Goal: Task Accomplishment & Management: Use online tool/utility

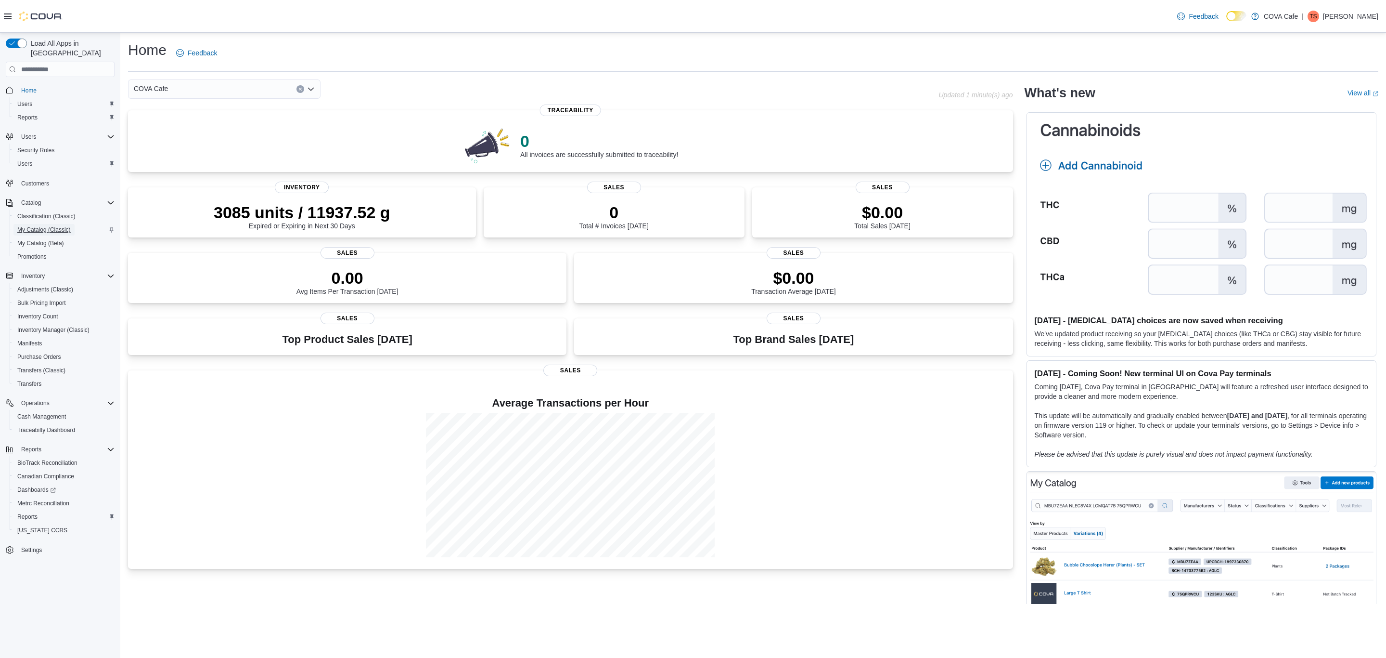
click at [38, 226] on span "My Catalog (Classic)" at bounding box center [43, 230] width 53 height 8
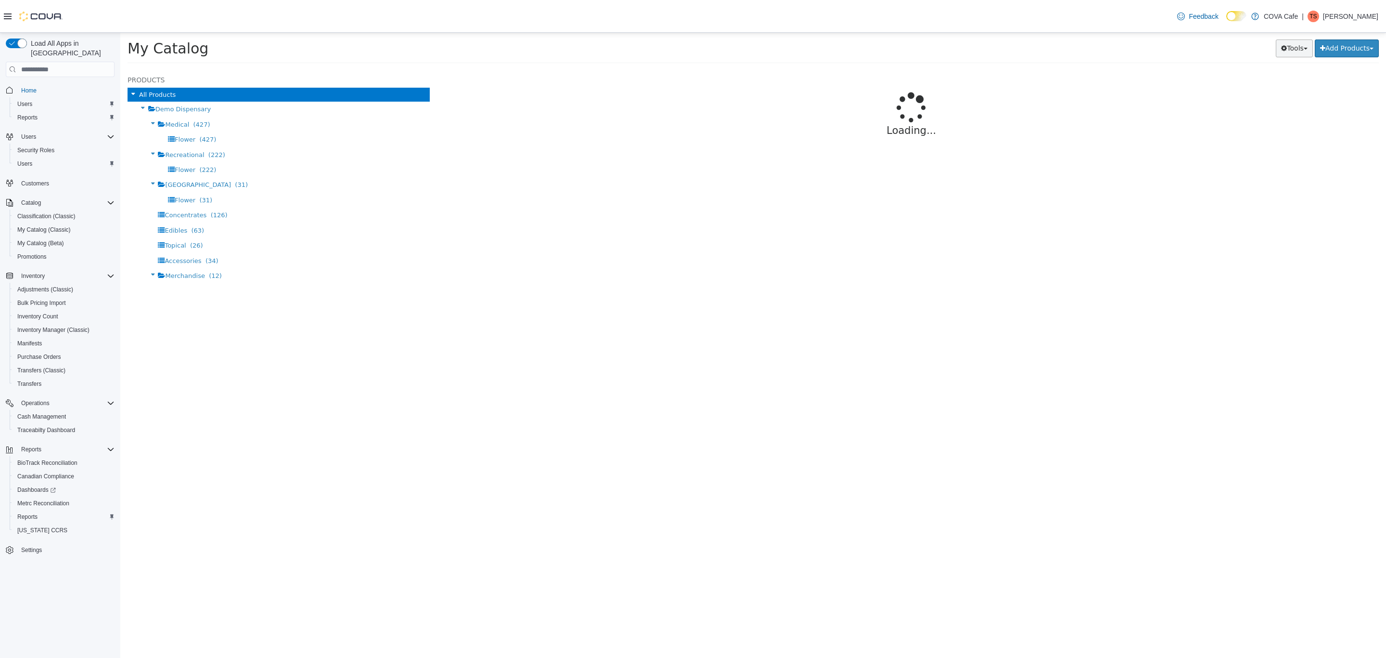
click at [1286, 52] on button "Tools" at bounding box center [1294, 48] width 37 height 18
select select "**********"
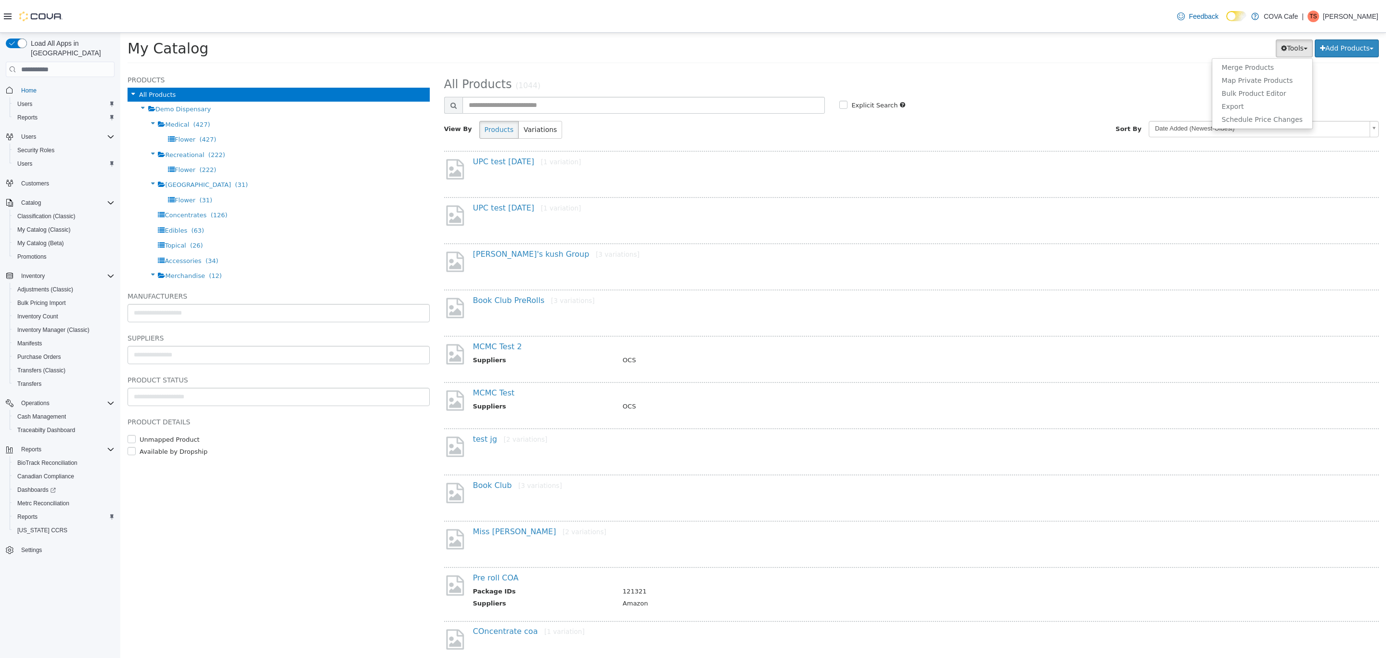
click at [516, 155] on div "UPC test 2 Aug 20 [1 variation]" at bounding box center [911, 171] width 935 height 41
click at [516, 166] on link "UPC test 2 Aug 20 [1 variation]" at bounding box center [527, 161] width 108 height 9
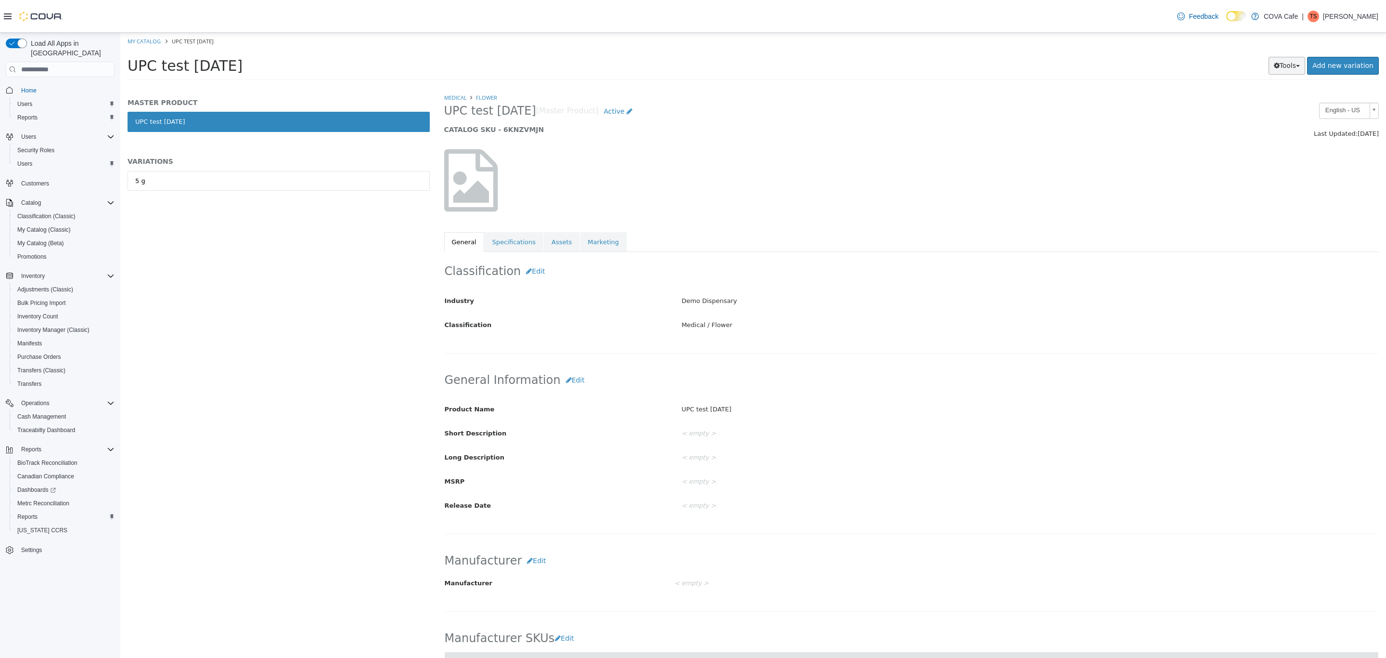
click at [1287, 62] on button "Tools" at bounding box center [1287, 66] width 37 height 18
drag, startPoint x: 1258, startPoint y: 91, endPoint x: 1258, endPoint y: 99, distance: 8.7
click at [1258, 94] on ul "Clone Print Labels" at bounding box center [1266, 92] width 77 height 32
click at [1291, 67] on button "Tools" at bounding box center [1287, 66] width 37 height 18
click at [1278, 94] on link "Print Labels" at bounding box center [1267, 97] width 76 height 13
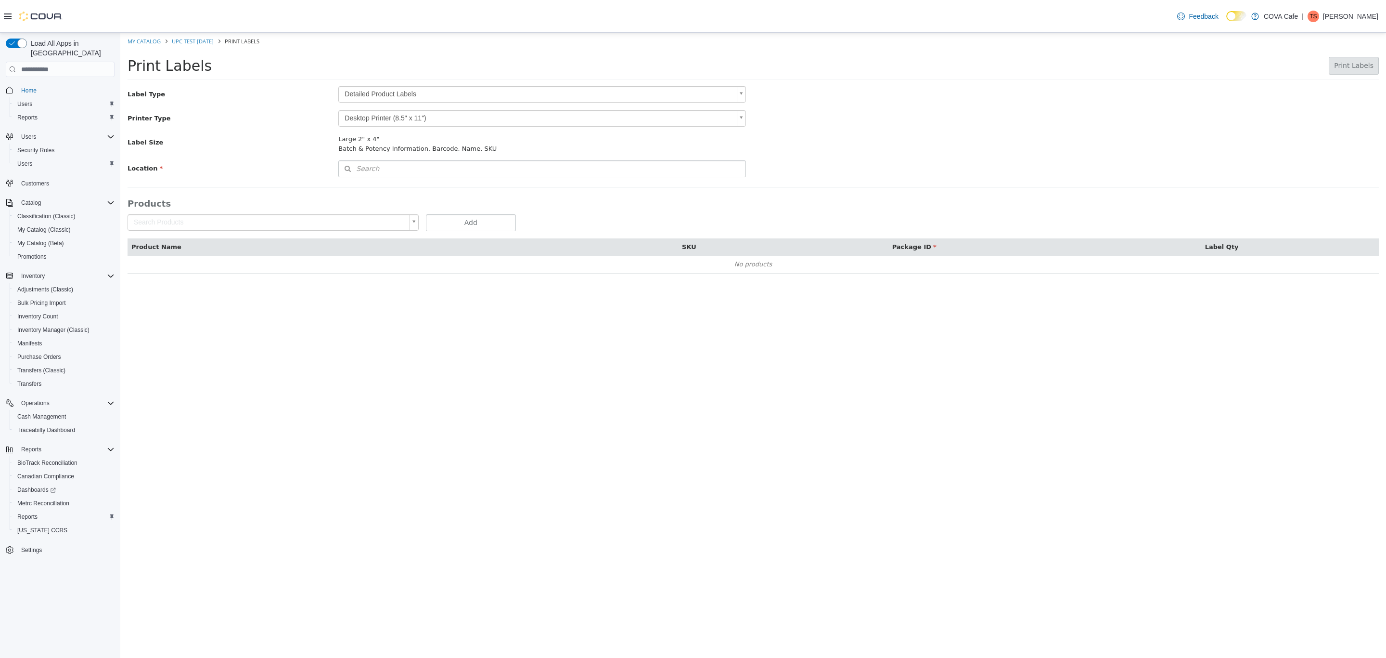
scroll to position [14, 0]
click at [430, 93] on body "Saving Bulk Changes... × My Catalog UPC test 2 Aug 20 Print Labels Print Labels…" at bounding box center [753, 158] width 1266 height 251
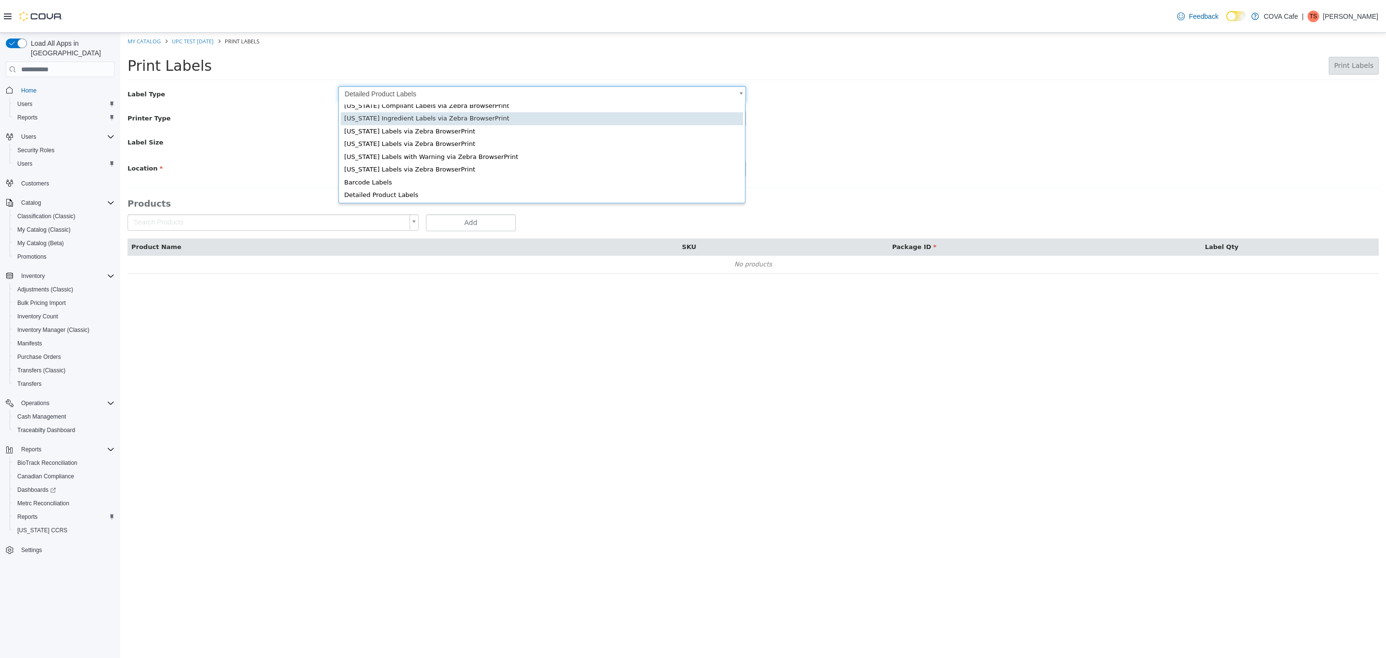
scroll to position [19, 0]
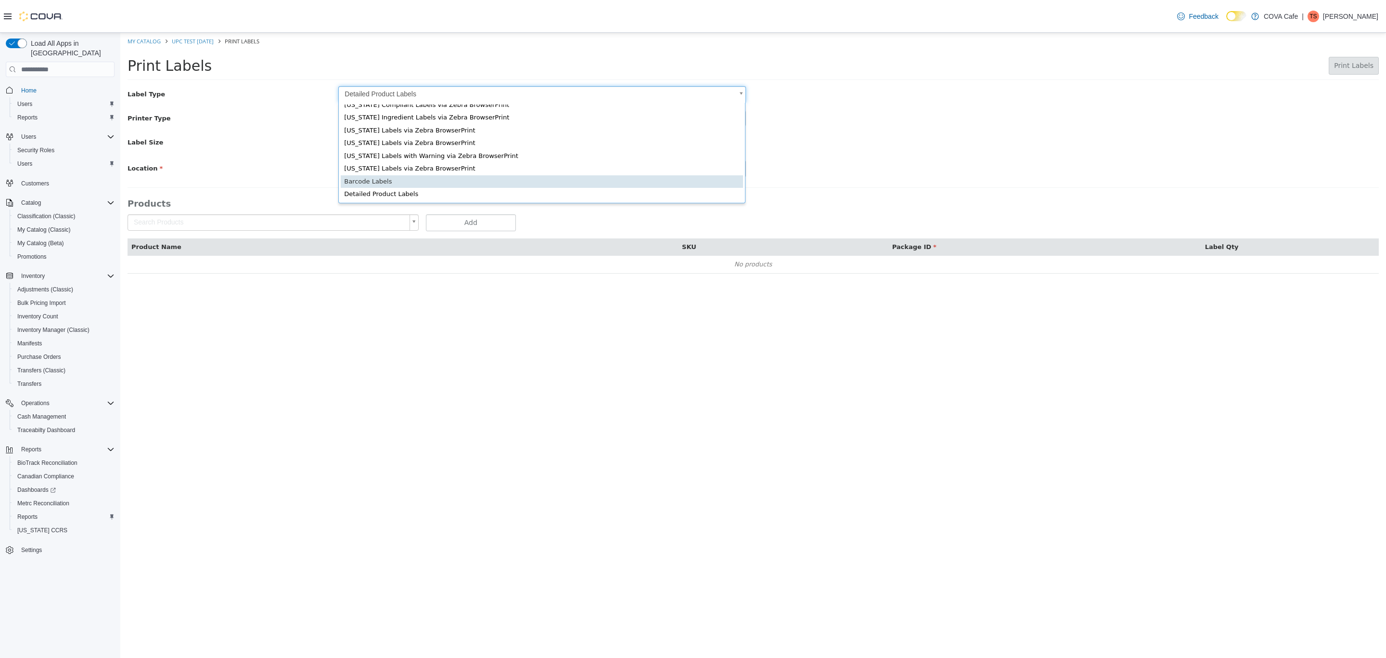
type input "*"
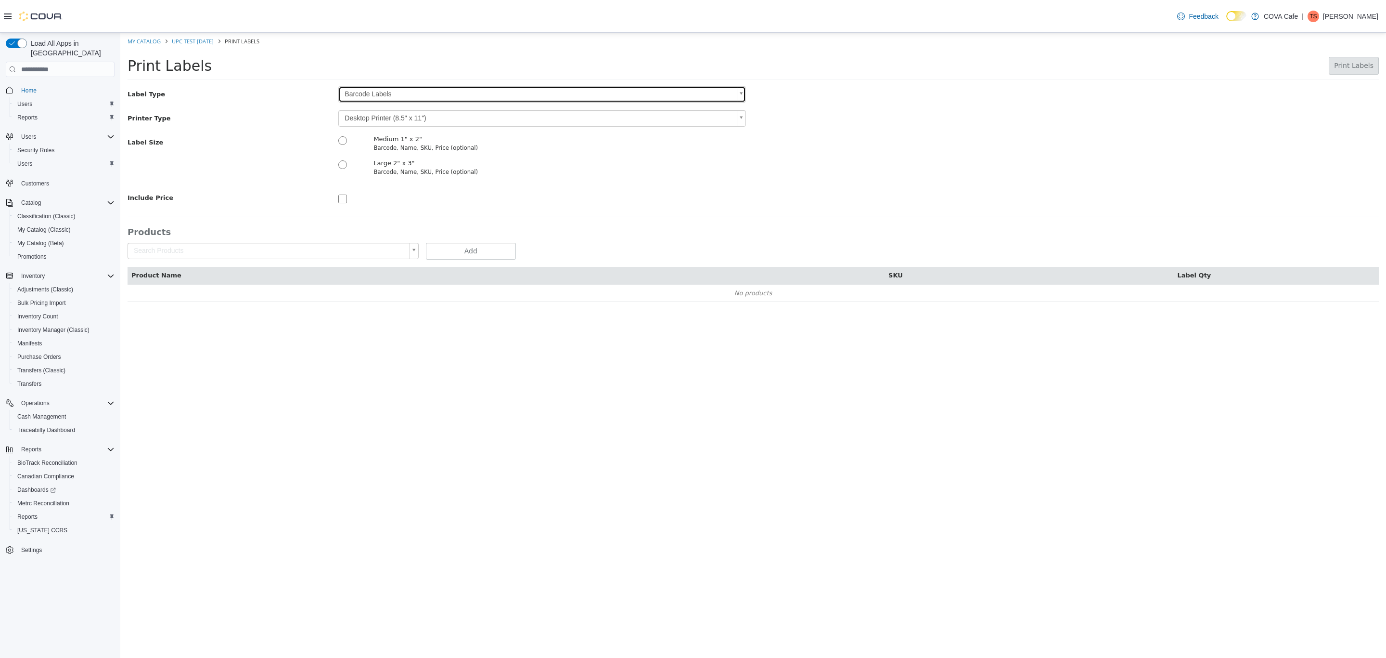
scroll to position [0, 0]
click at [1362, 13] on p "Tai Souza" at bounding box center [1350, 17] width 55 height 12
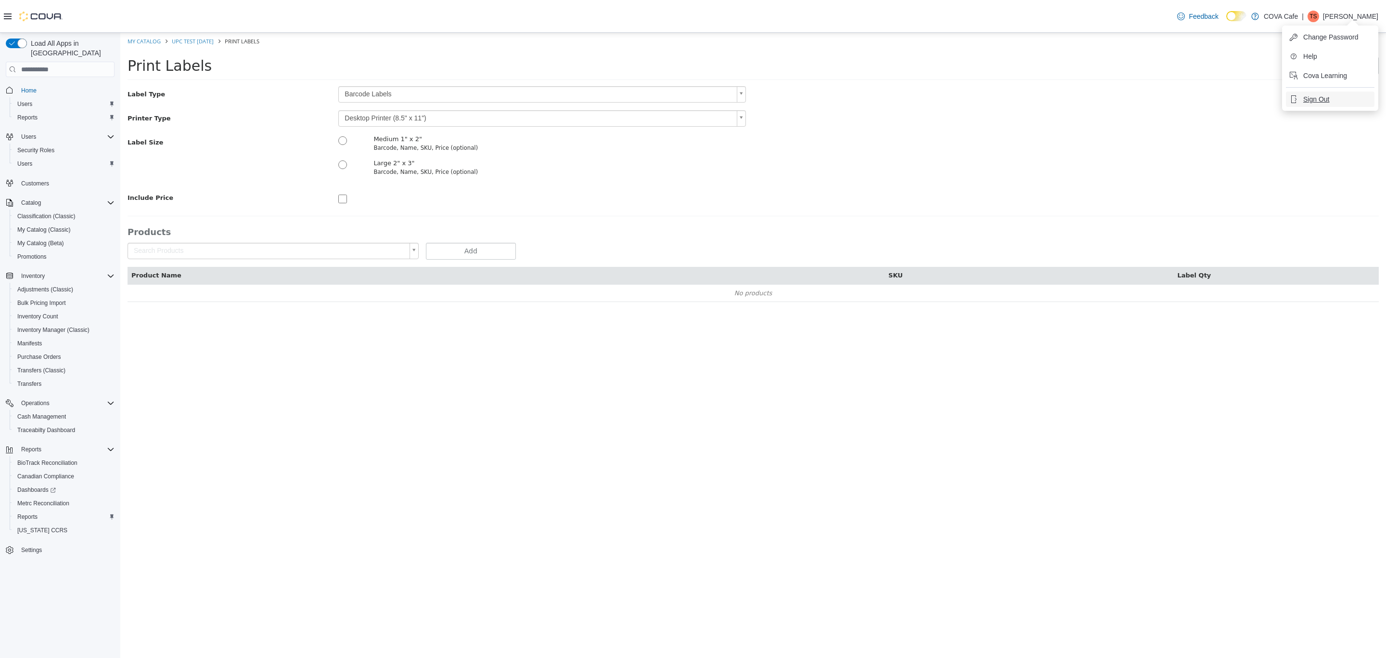
click at [1334, 94] on button "Sign Out" at bounding box center [1330, 98] width 89 height 15
